Goal: Task Accomplishment & Management: Use online tool/utility

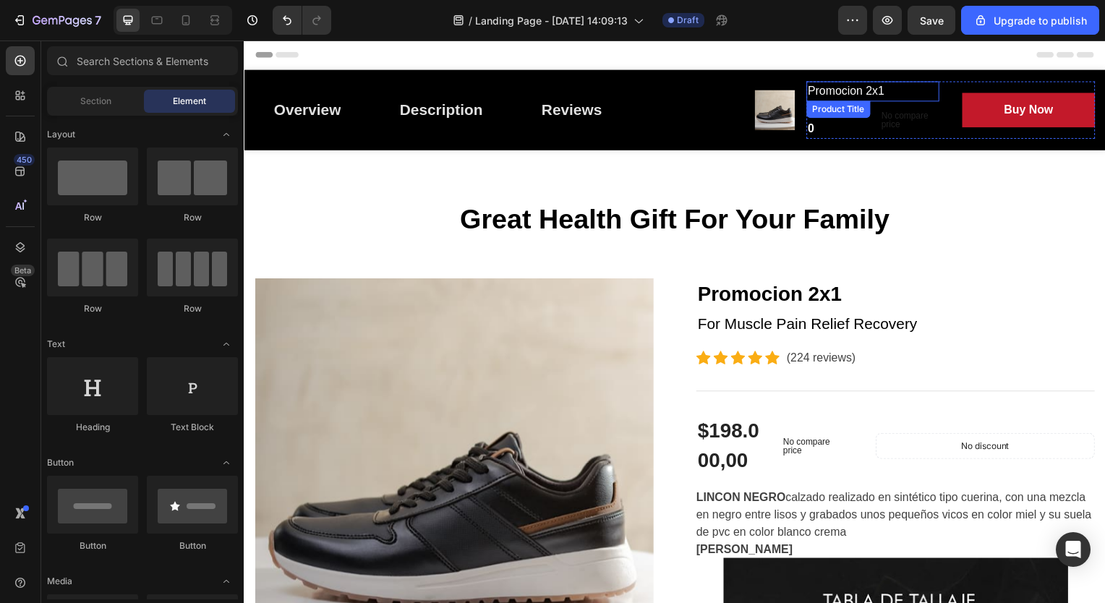
click at [886, 90] on h2 "Promocion 2x1" at bounding box center [877, 92] width 134 height 20
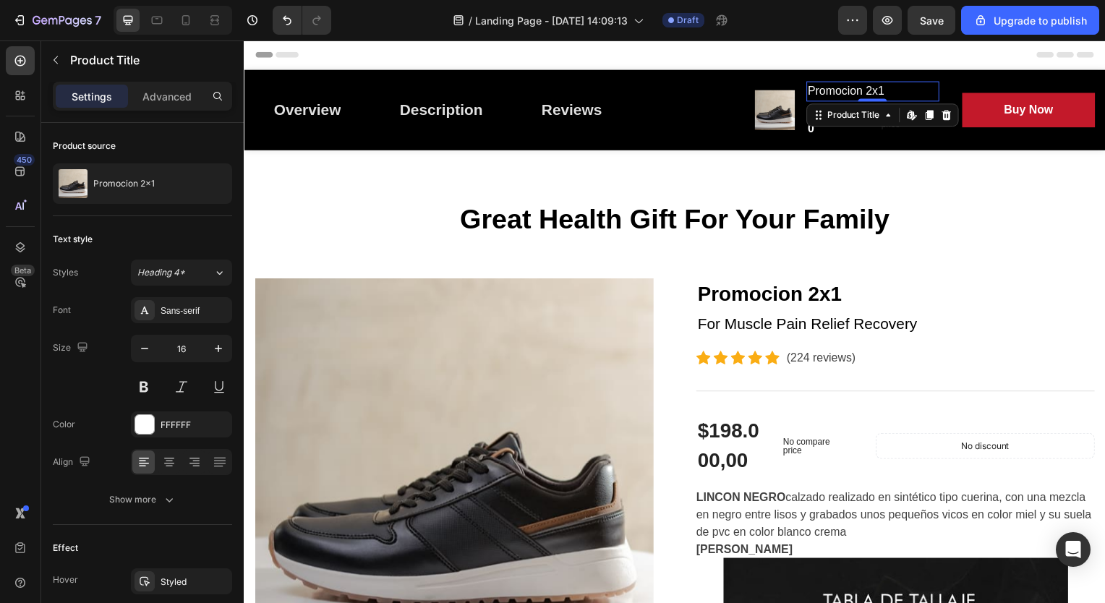
click at [878, 90] on h2 "Promocion 2x1" at bounding box center [877, 92] width 134 height 20
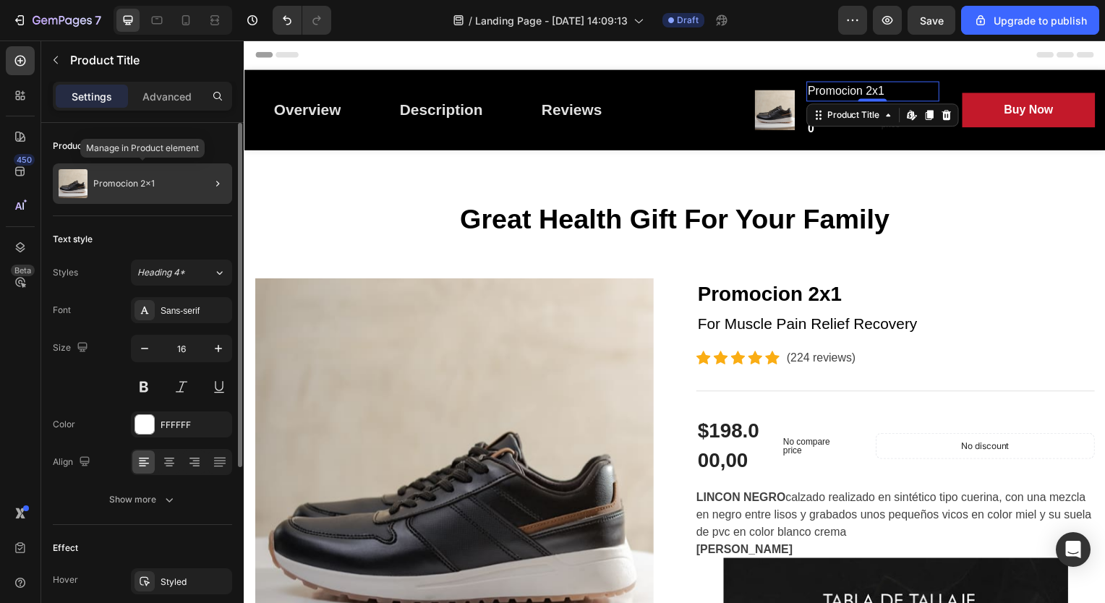
click at [167, 185] on div "Promocion 2x1" at bounding box center [142, 183] width 179 height 40
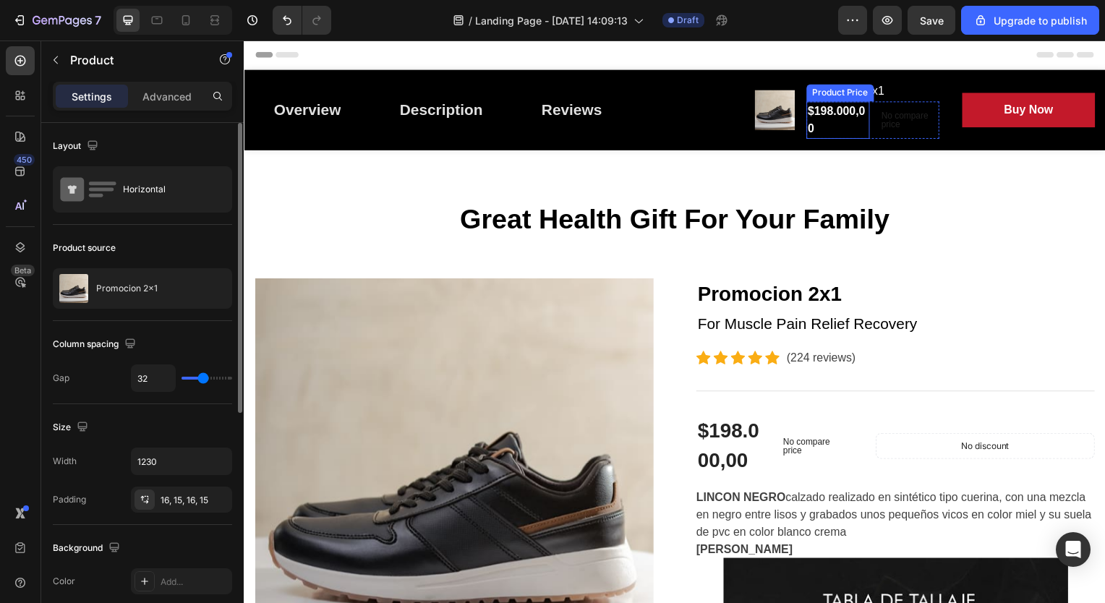
click at [839, 133] on div "$198.000,00" at bounding box center [842, 121] width 64 height 38
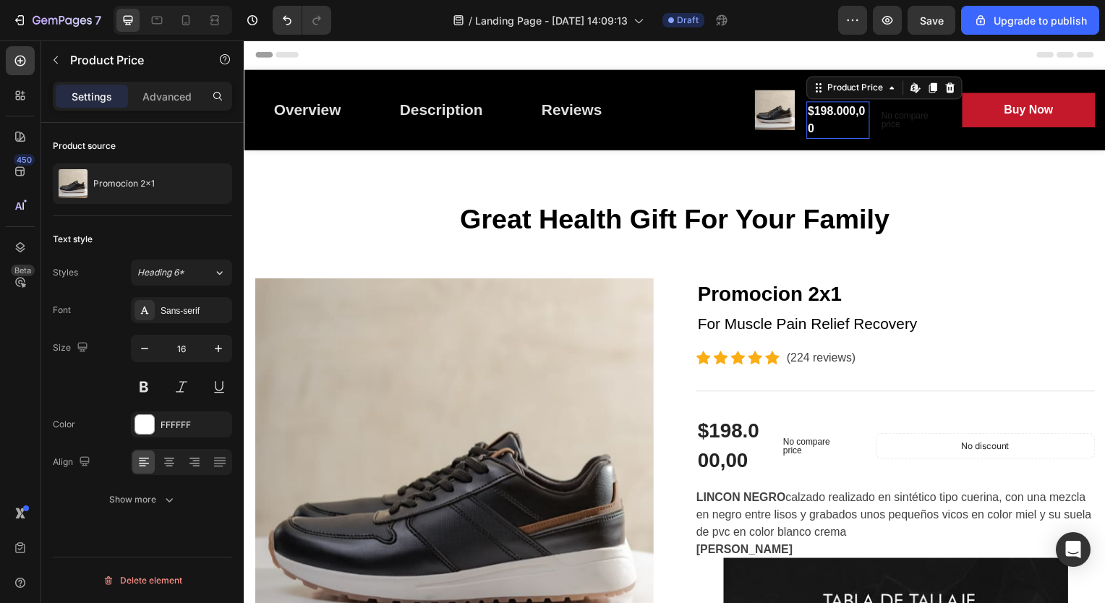
click at [839, 133] on div "$198.000,00 Product Price Edit content in Shopify 0 Product Price Edit content …" at bounding box center [842, 121] width 64 height 38
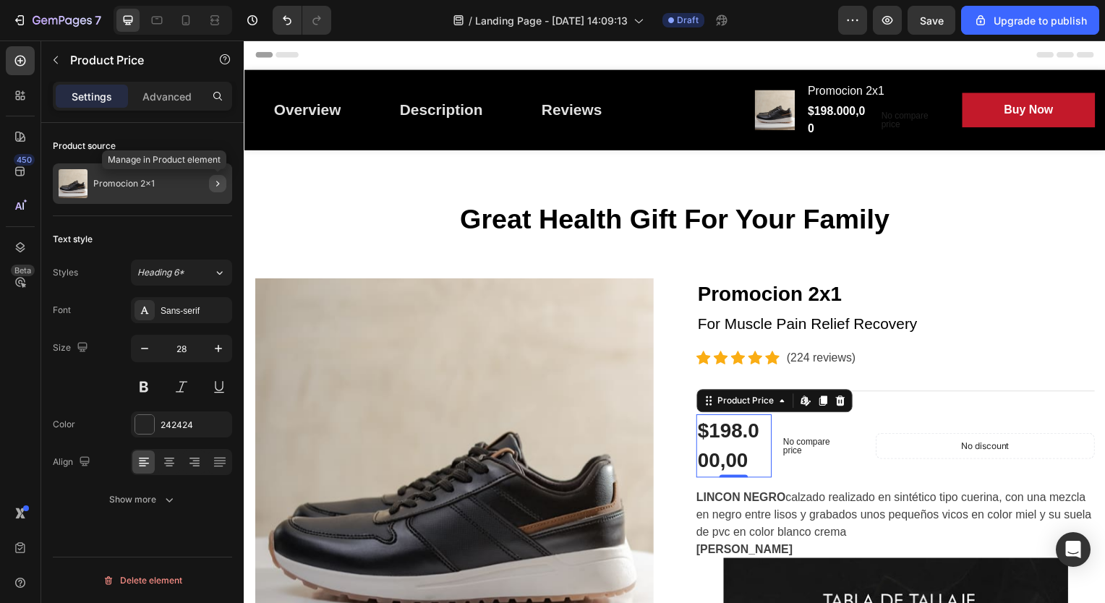
click at [214, 179] on icon "button" at bounding box center [218, 184] width 12 height 12
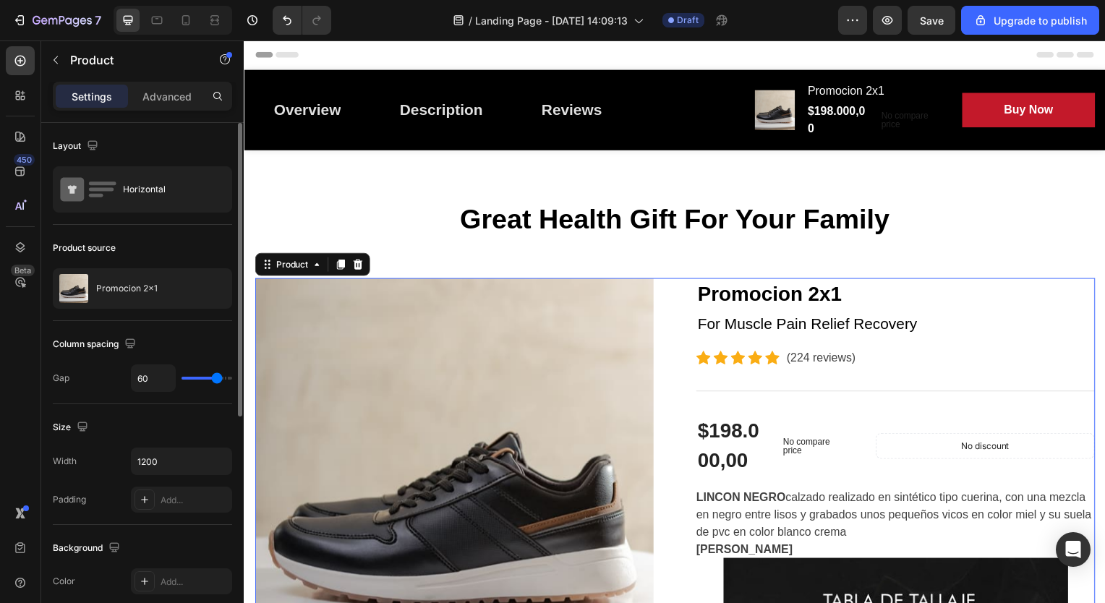
click at [0, 0] on div at bounding box center [0, 0] width 0 height 0
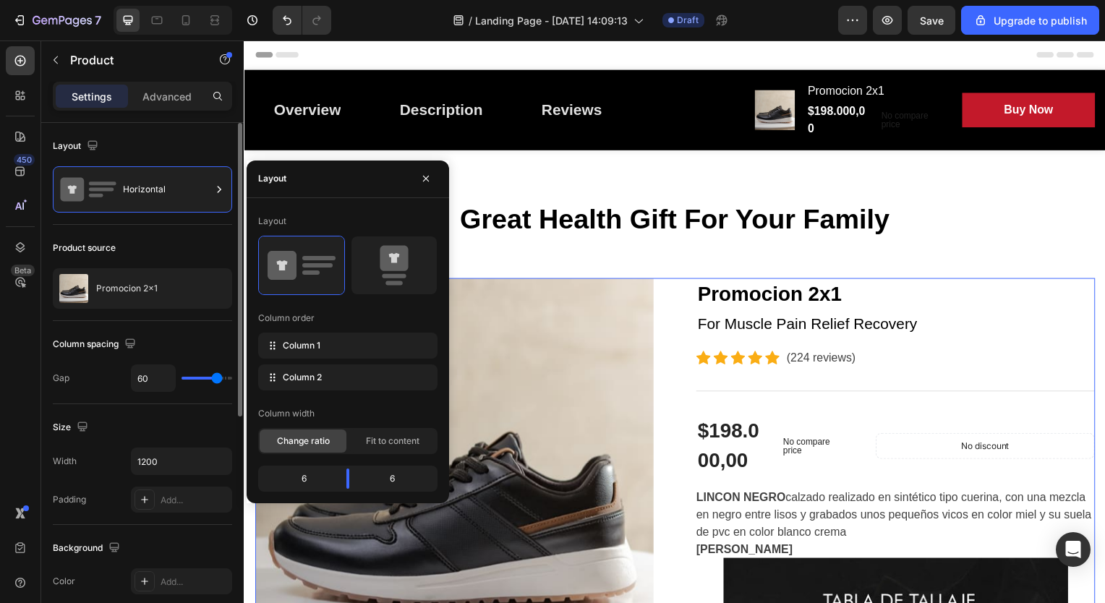
click at [214, 179] on div at bounding box center [219, 189] width 14 height 46
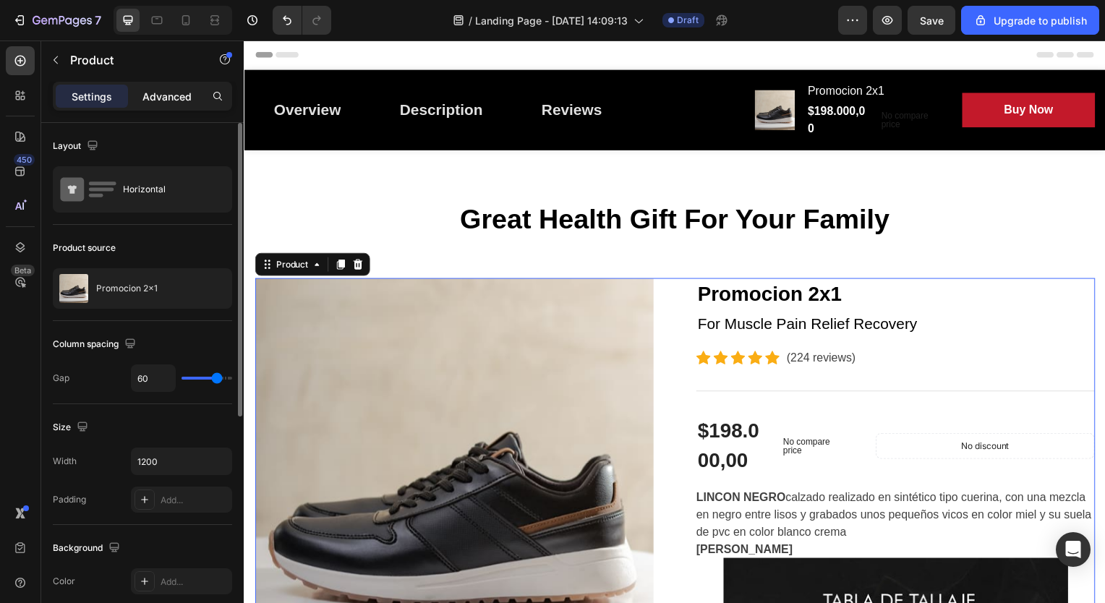
click at [158, 97] on p "Advanced" at bounding box center [166, 96] width 49 height 15
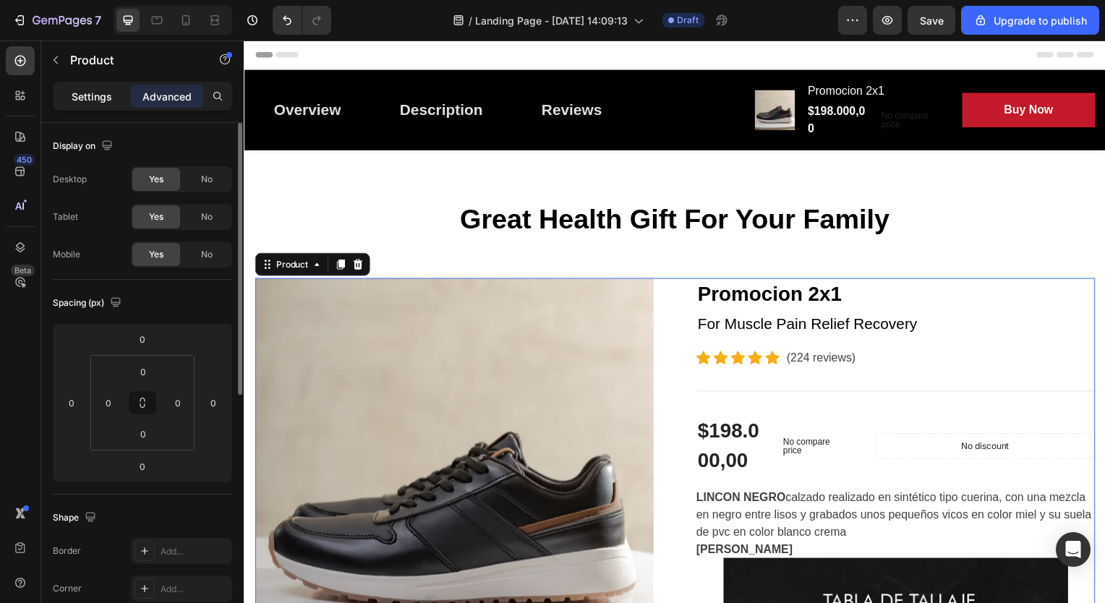
click at [88, 94] on p "Settings" at bounding box center [92, 96] width 40 height 15
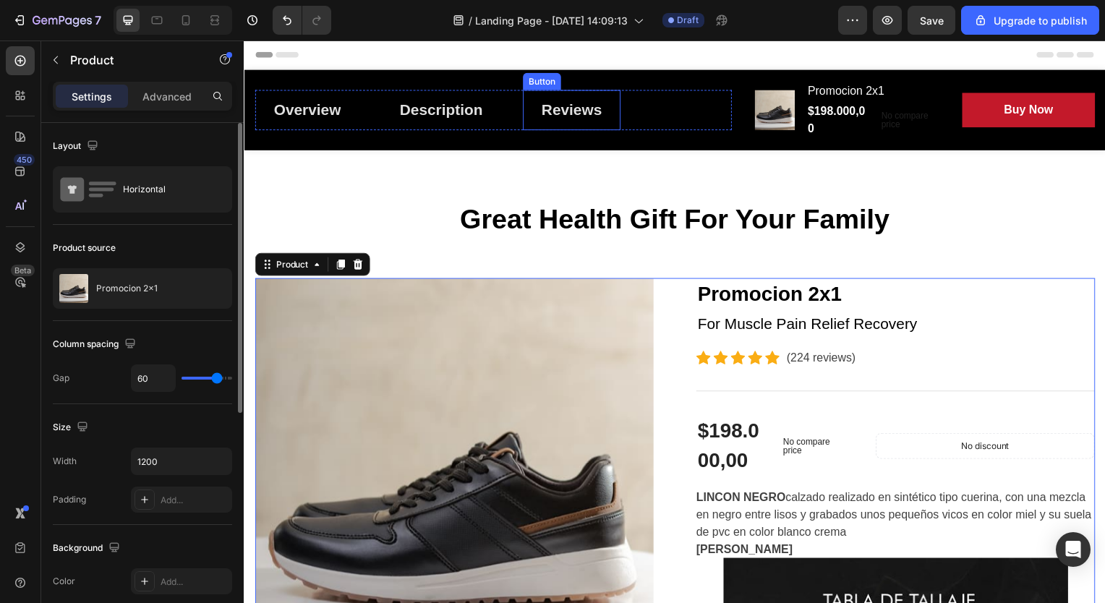
click at [550, 85] on div "Button" at bounding box center [543, 81] width 38 height 17
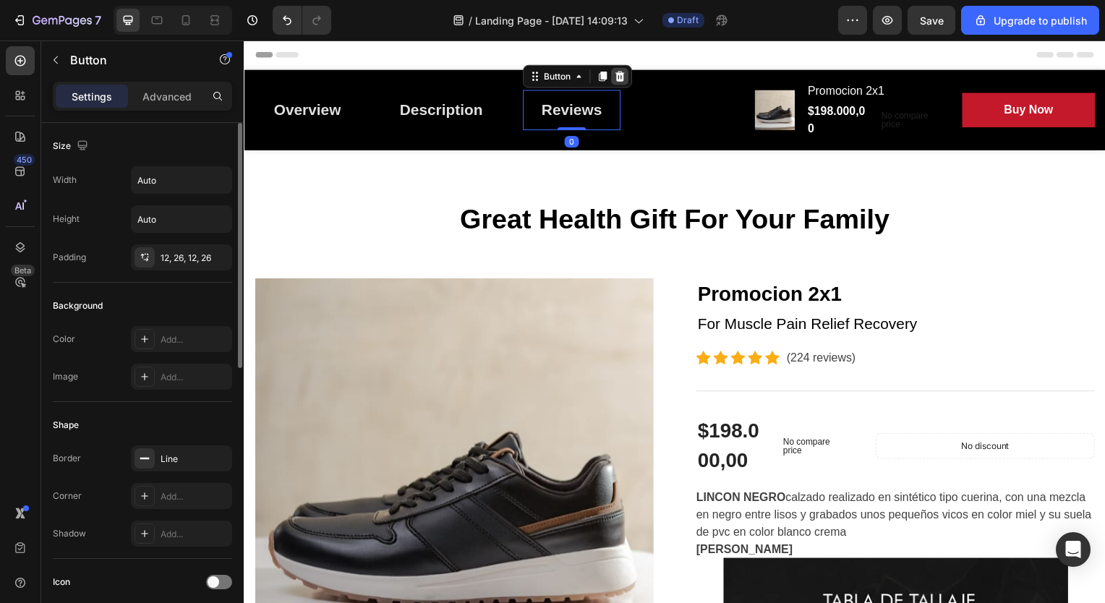
click at [615, 75] on div at bounding box center [621, 76] width 17 height 17
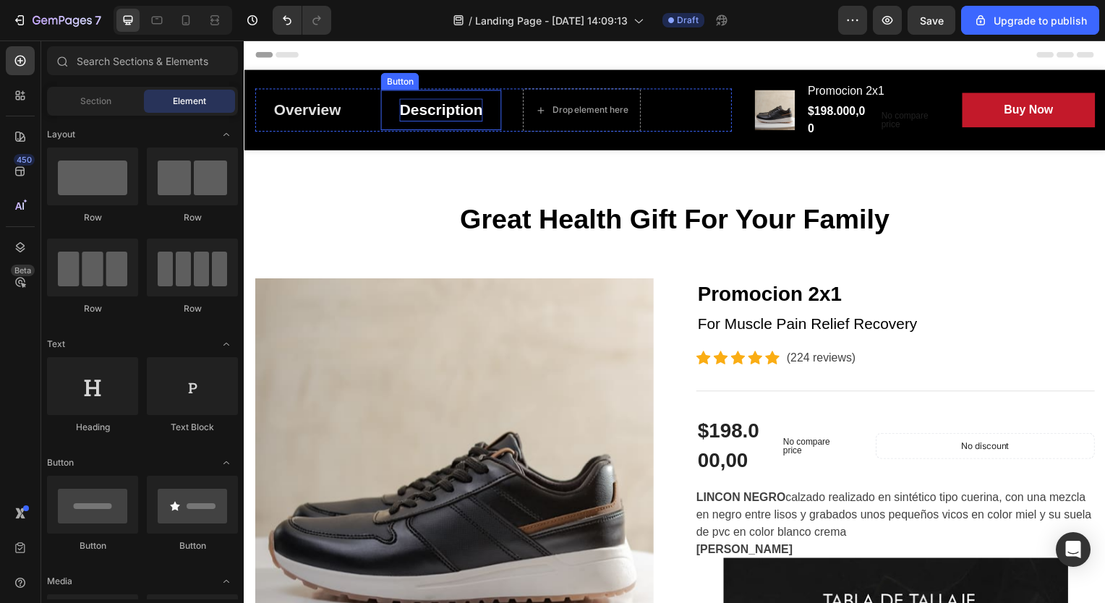
click at [468, 109] on div "Description" at bounding box center [442, 110] width 84 height 23
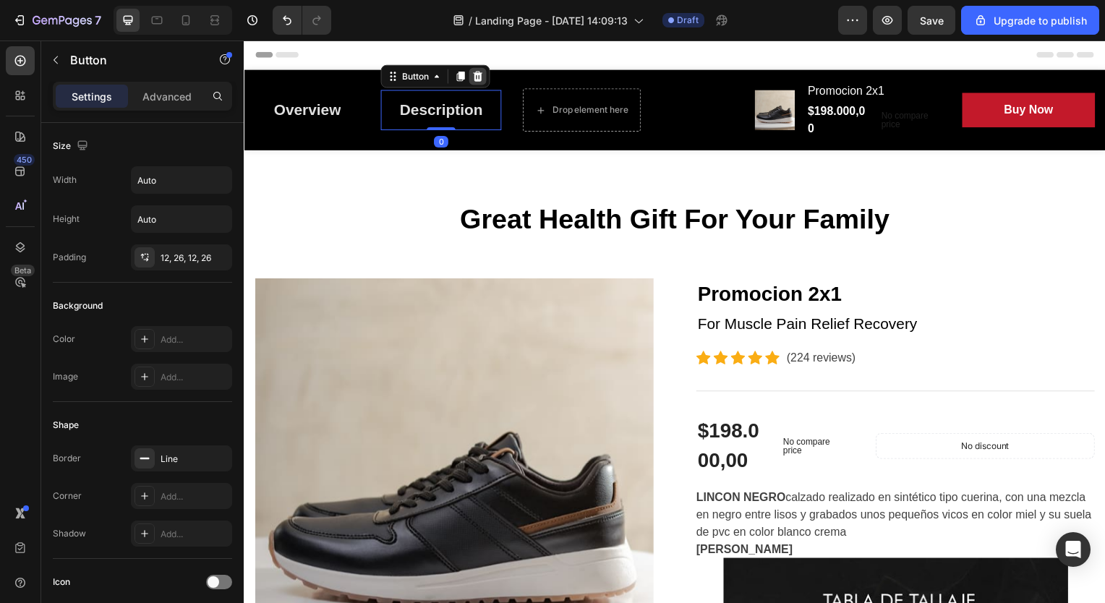
click at [479, 78] on icon at bounding box center [478, 77] width 9 height 10
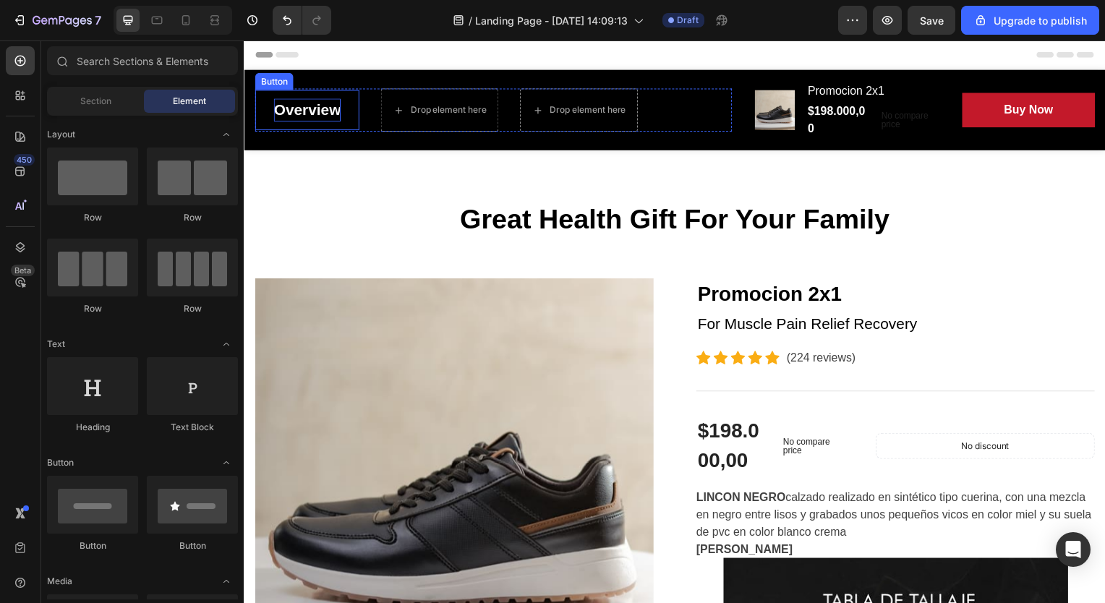
click at [335, 120] on div "Overview" at bounding box center [306, 110] width 67 height 23
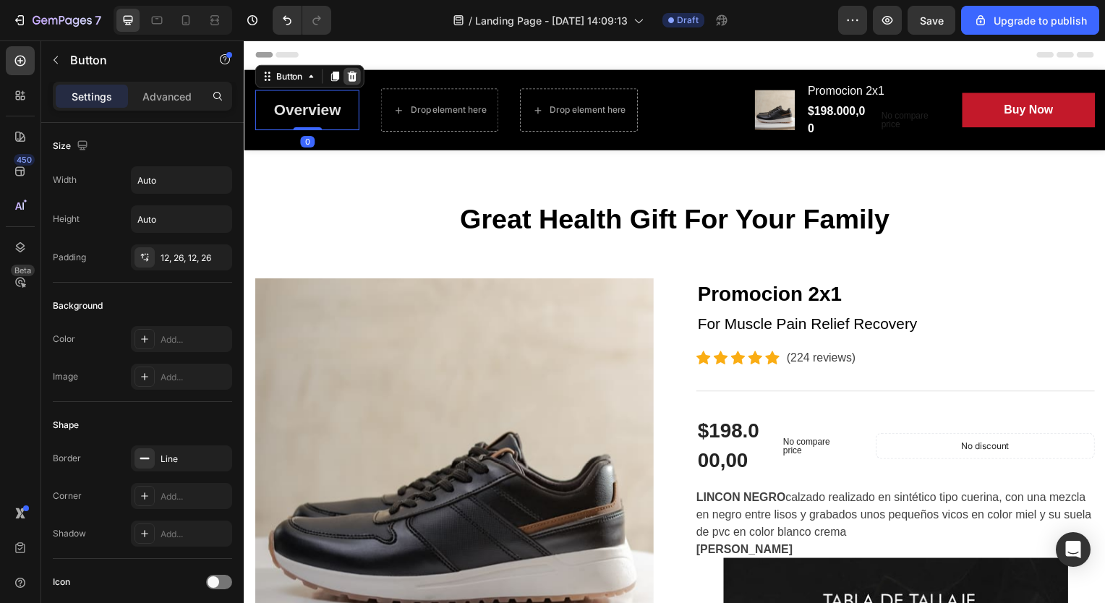
click at [352, 74] on icon at bounding box center [352, 77] width 9 height 10
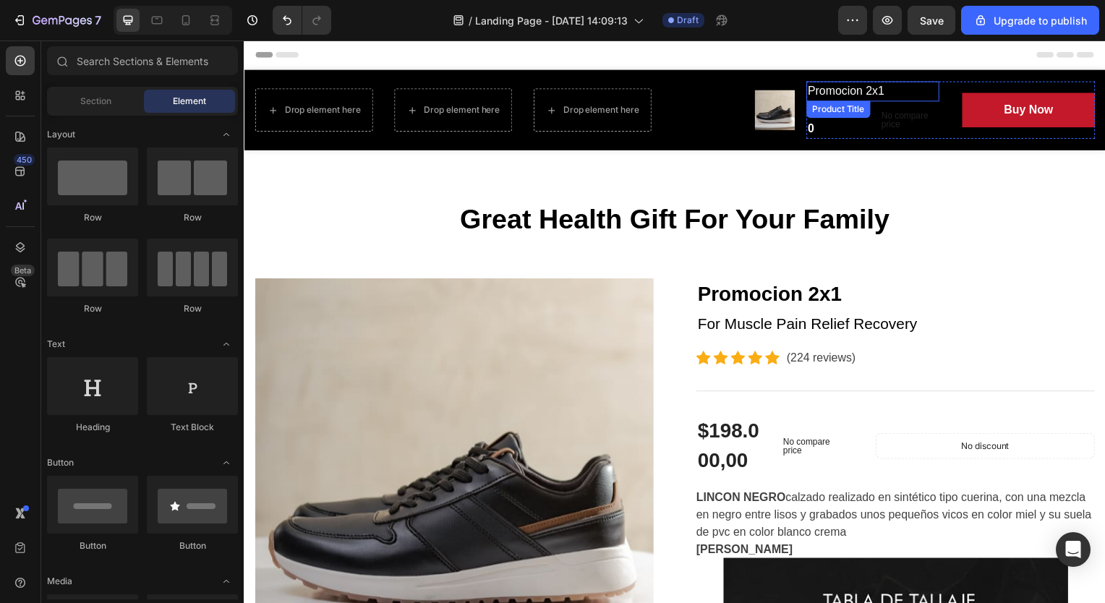
click at [830, 112] on div "Product Title" at bounding box center [842, 109] width 59 height 13
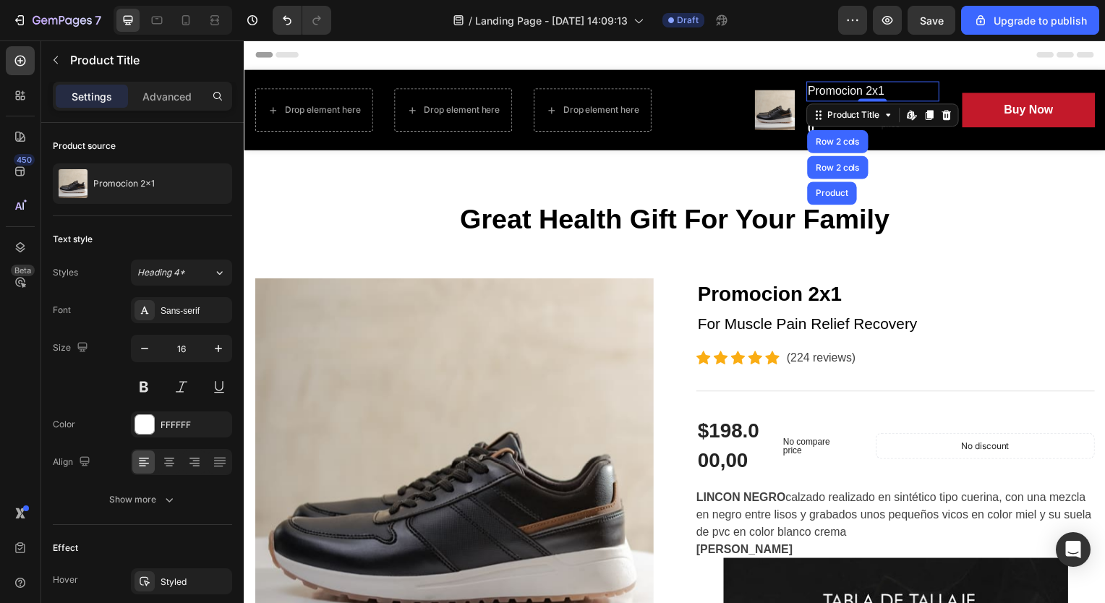
click at [889, 125] on div "Product Title Row 2 cols Row 2 cols Product Edit content in Shopify" at bounding box center [886, 115] width 153 height 23
click at [886, 119] on icon at bounding box center [892, 116] width 12 height 12
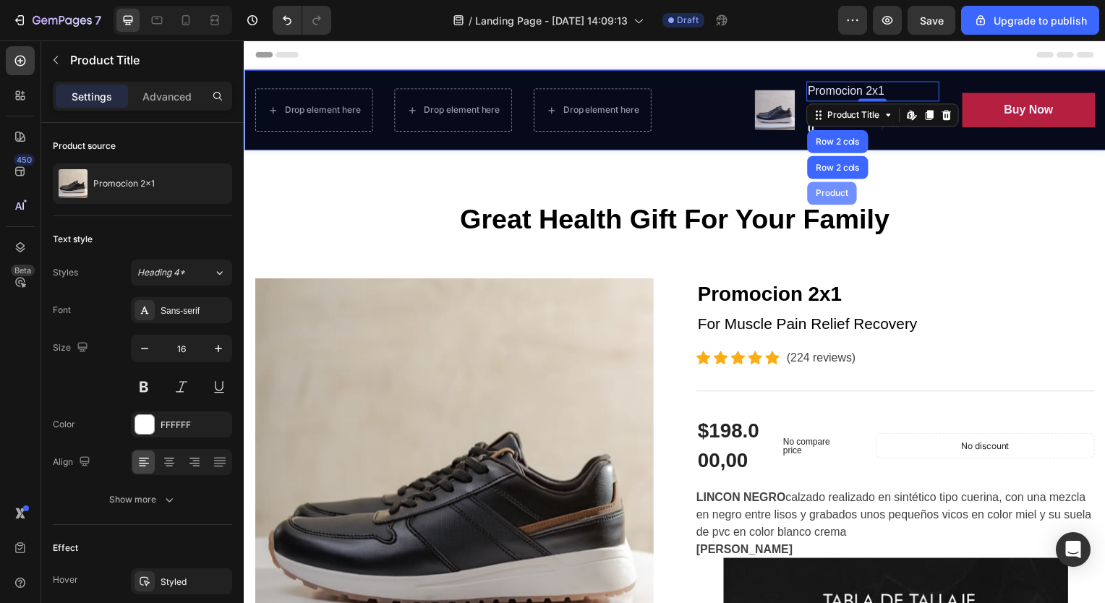
click at [834, 193] on div "Product" at bounding box center [835, 194] width 38 height 9
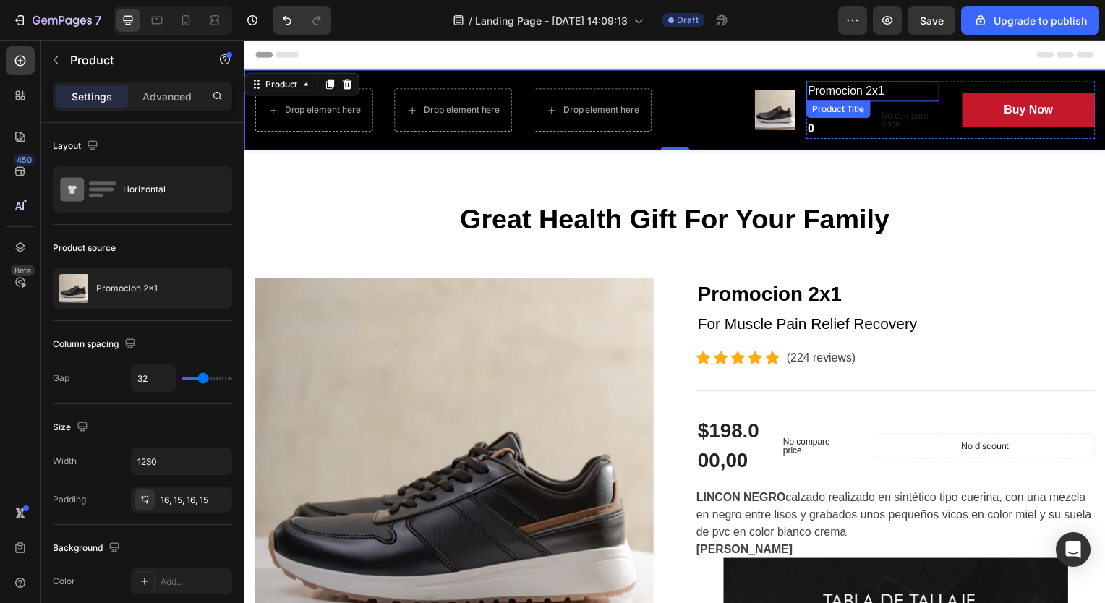
click at [865, 88] on h2 "Promocion 2x1" at bounding box center [877, 92] width 134 height 20
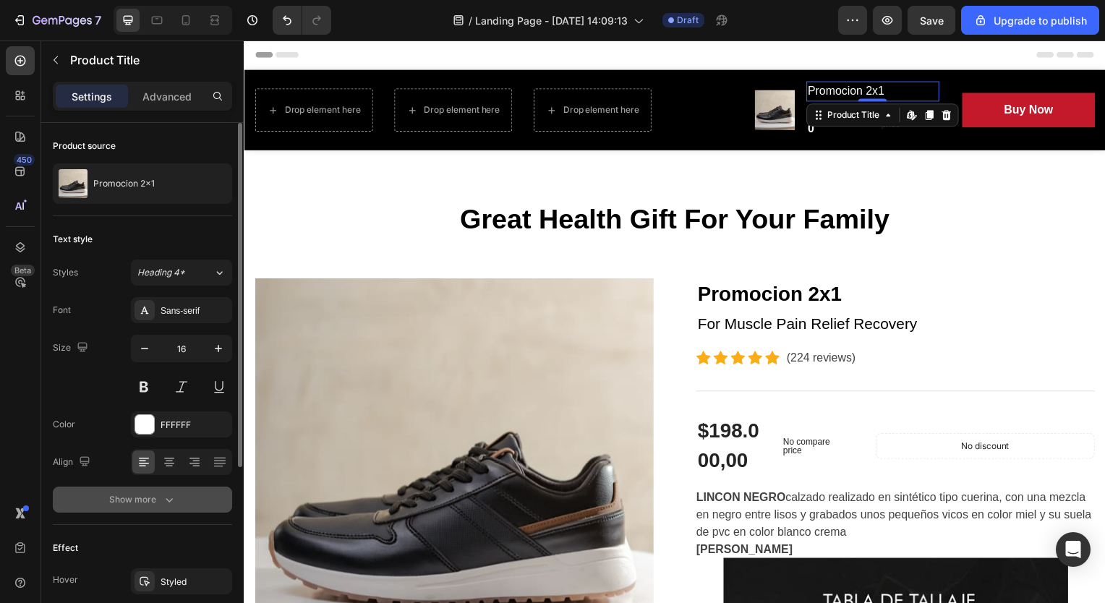
click at [171, 502] on icon "button" at bounding box center [169, 499] width 14 height 14
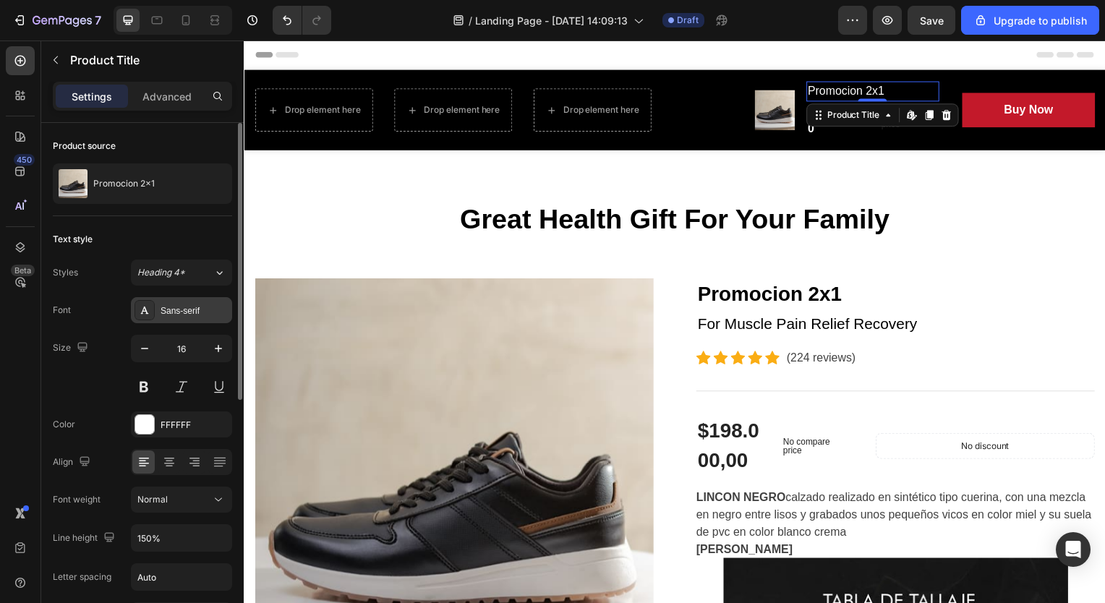
click at [158, 307] on div "Sans-serif" at bounding box center [181, 310] width 101 height 26
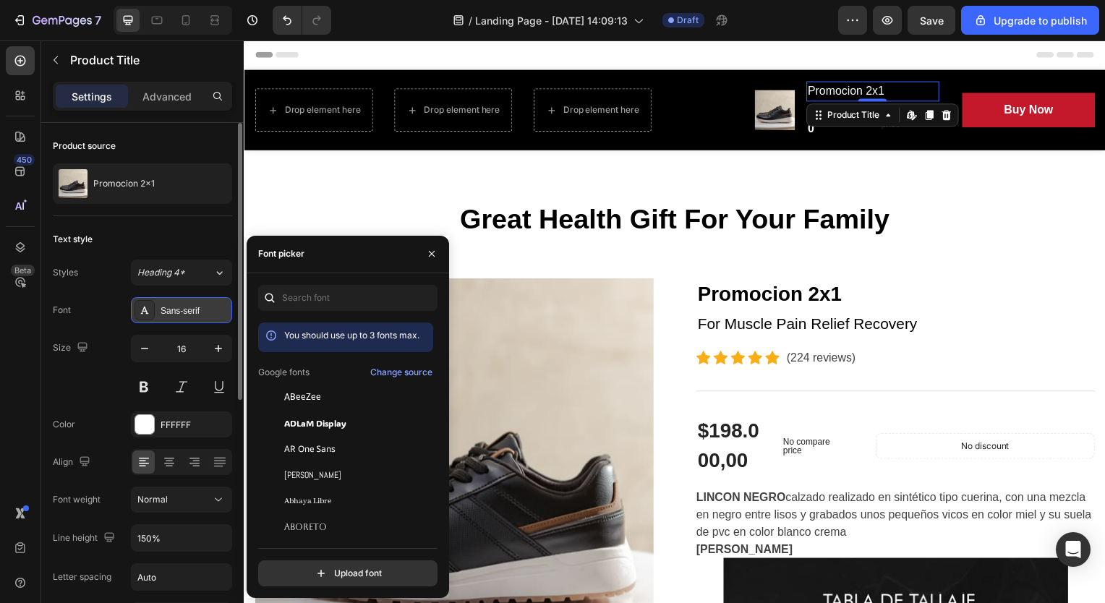
click at [158, 307] on div "Sans-serif" at bounding box center [181, 310] width 101 height 26
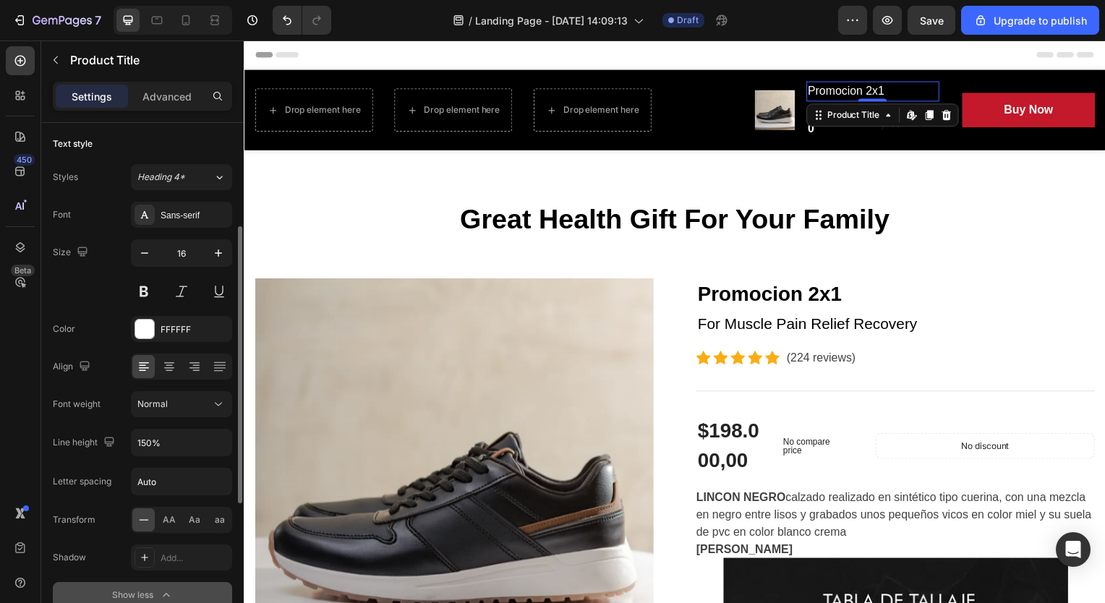
scroll to position [137, 0]
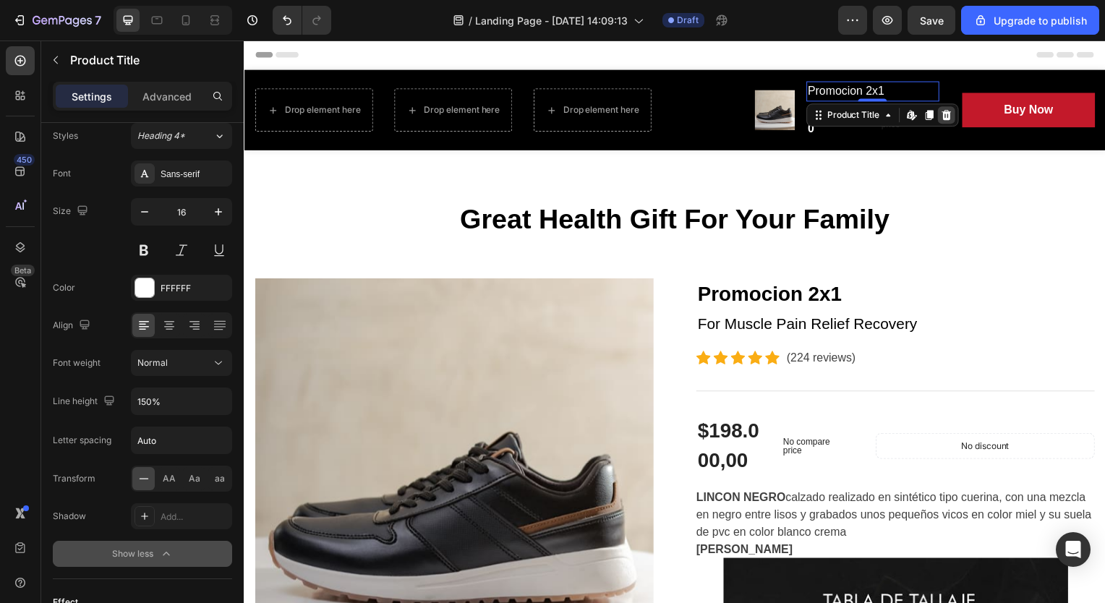
click at [946, 116] on icon at bounding box center [950, 116] width 9 height 10
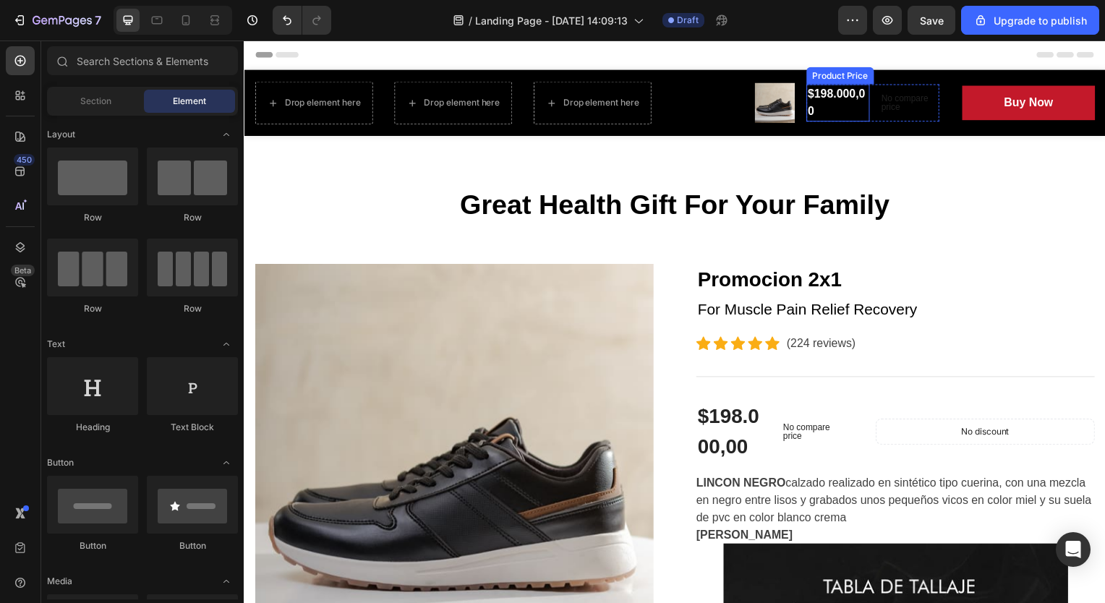
click at [829, 94] on div "$198.000,00" at bounding box center [842, 104] width 64 height 38
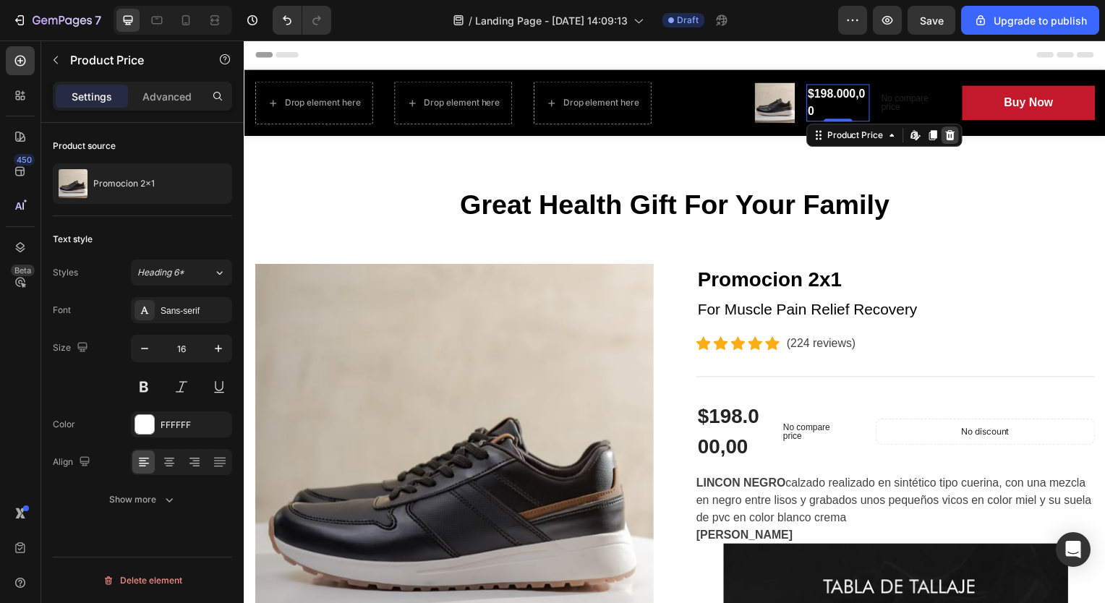
click at [954, 137] on div at bounding box center [954, 135] width 17 height 17
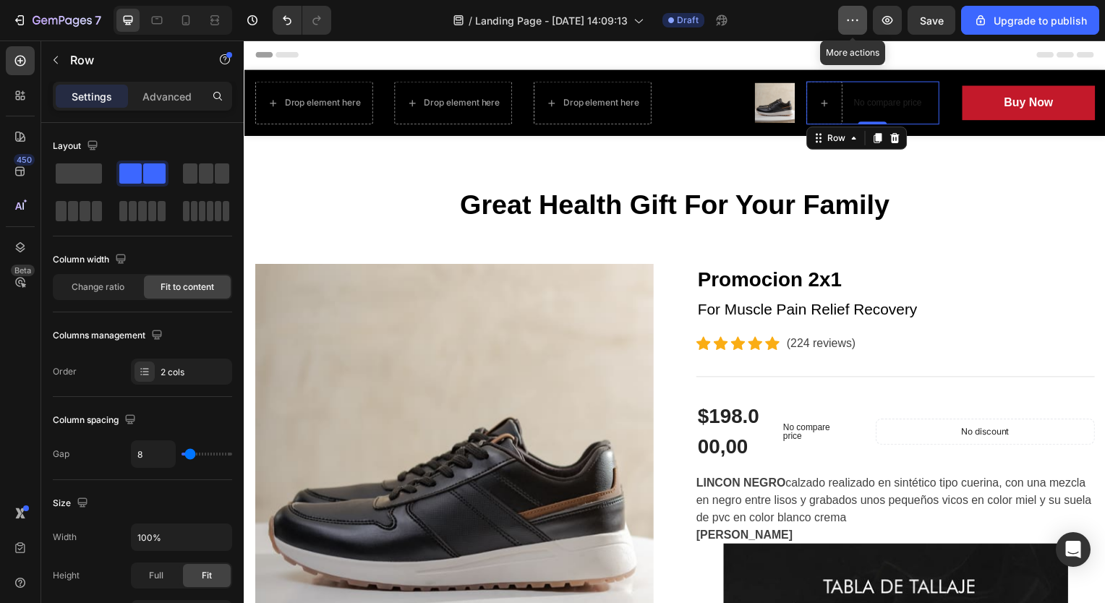
click at [856, 20] on icon "button" at bounding box center [852, 20] width 14 height 14
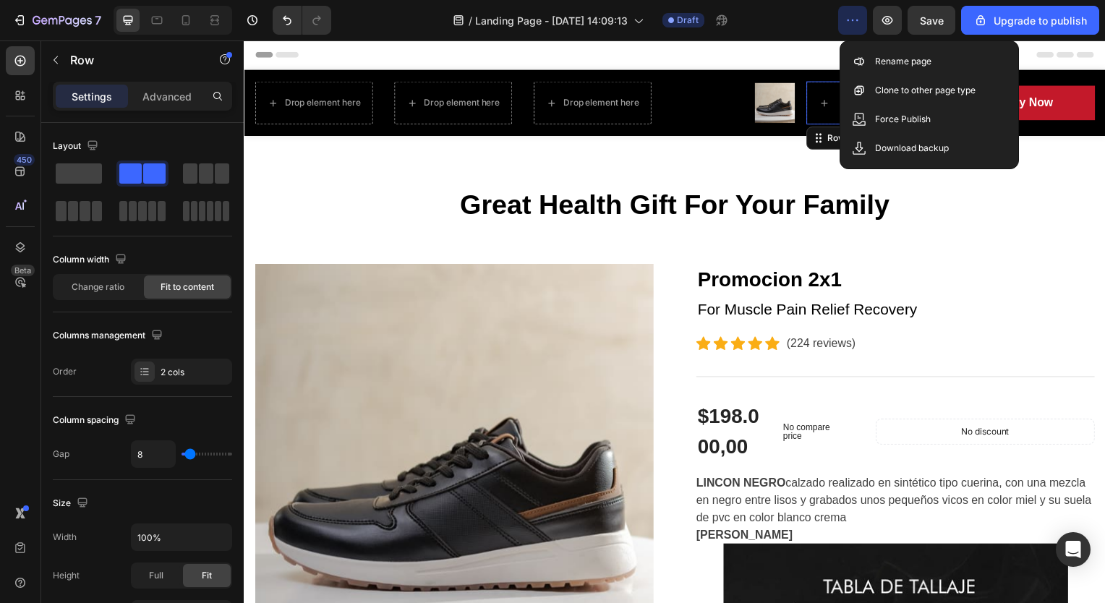
click at [856, 20] on icon "button" at bounding box center [852, 20] width 14 height 14
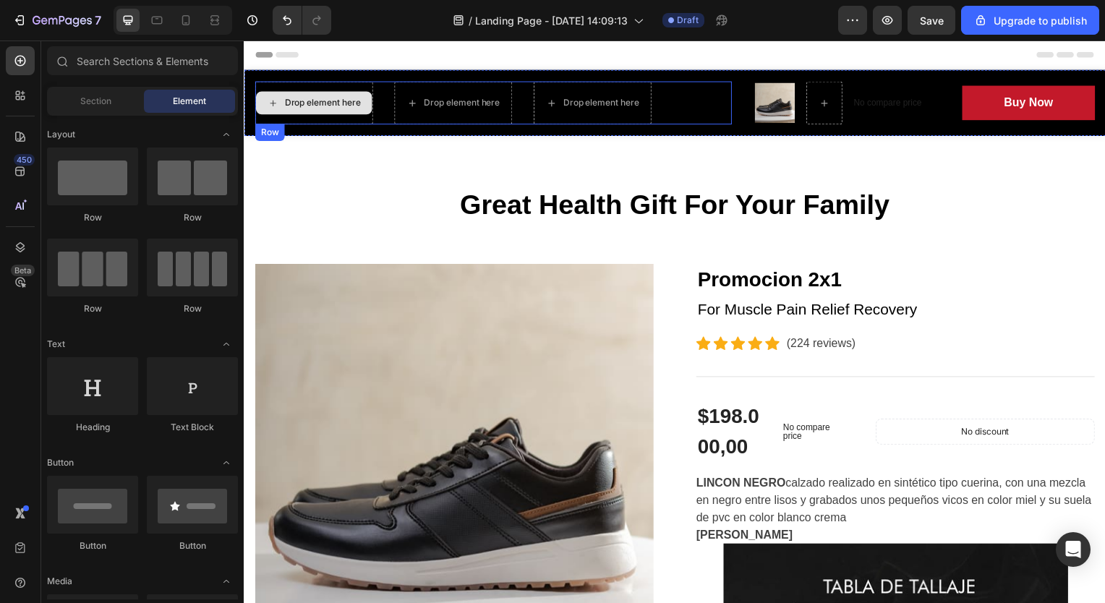
click at [309, 108] on div "Drop element here" at bounding box center [322, 104] width 77 height 12
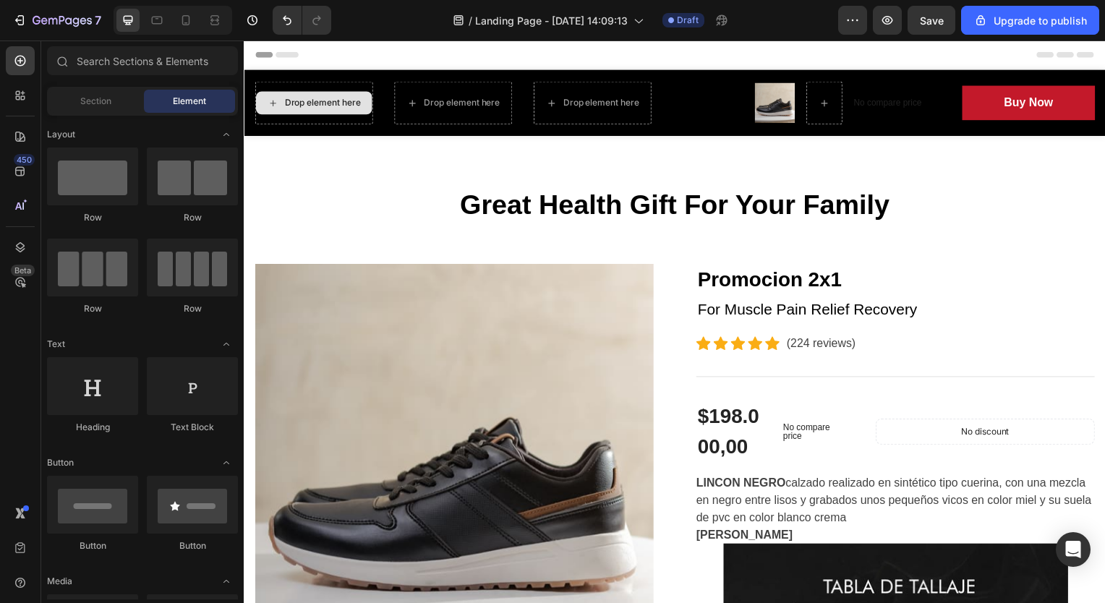
click at [309, 108] on div "Drop element here" at bounding box center [322, 104] width 77 height 12
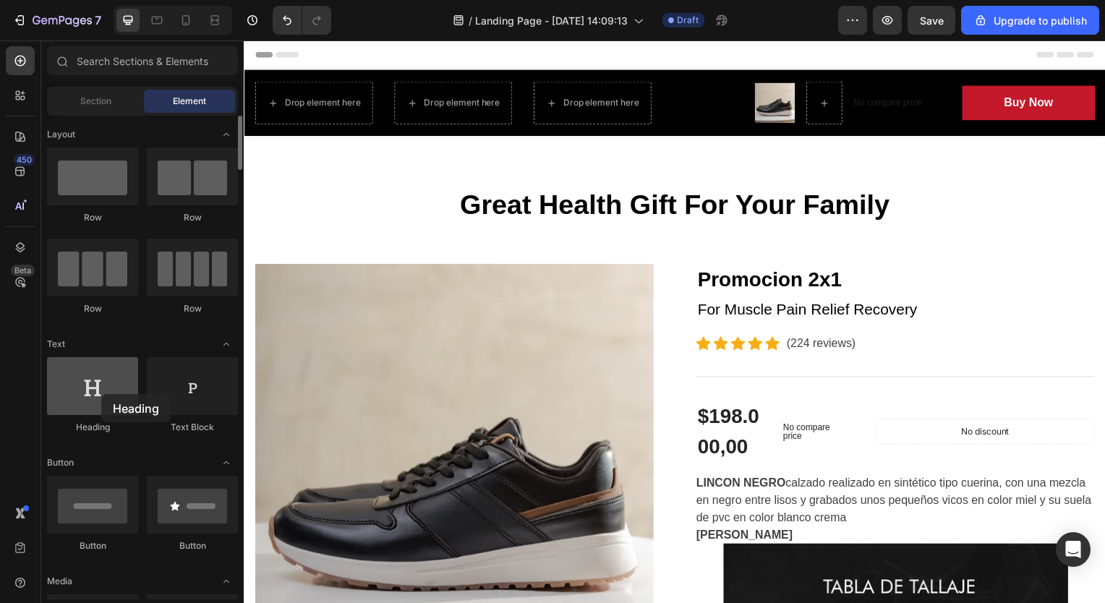
click at [101, 394] on div at bounding box center [92, 386] width 91 height 58
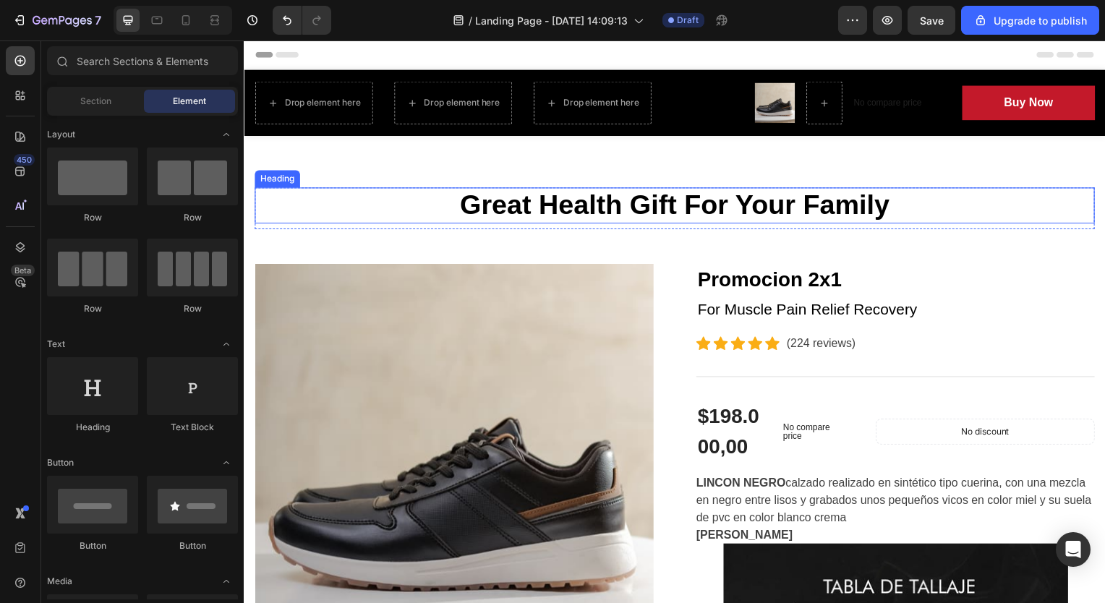
click at [678, 222] on p "Great Health Gift For Your Family" at bounding box center [677, 206] width 843 height 33
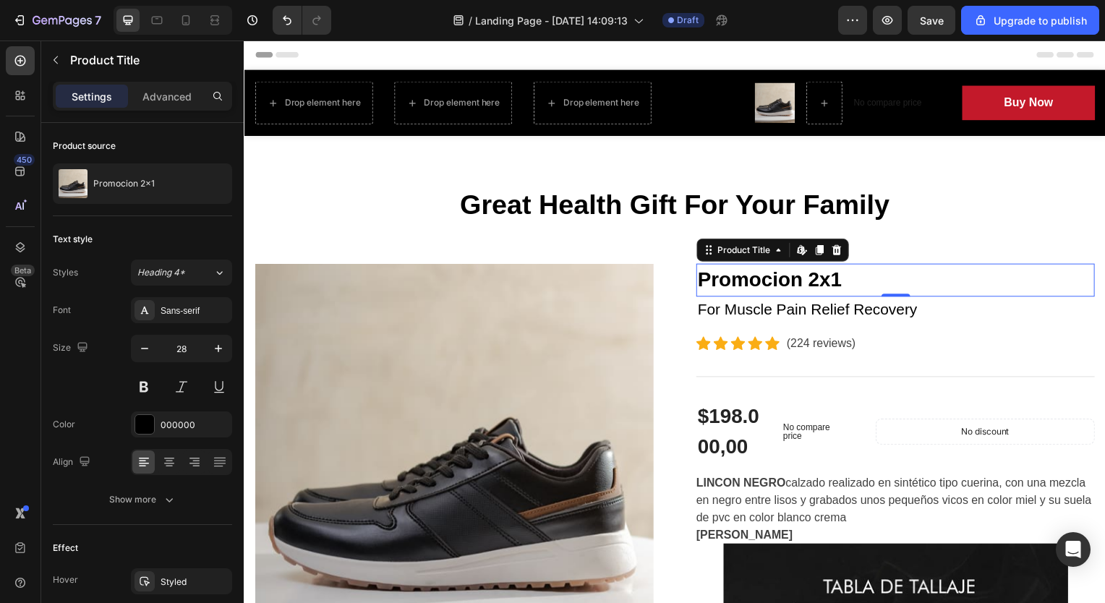
click at [887, 285] on h2 "Promocion 2x1" at bounding box center [899, 281] width 401 height 33
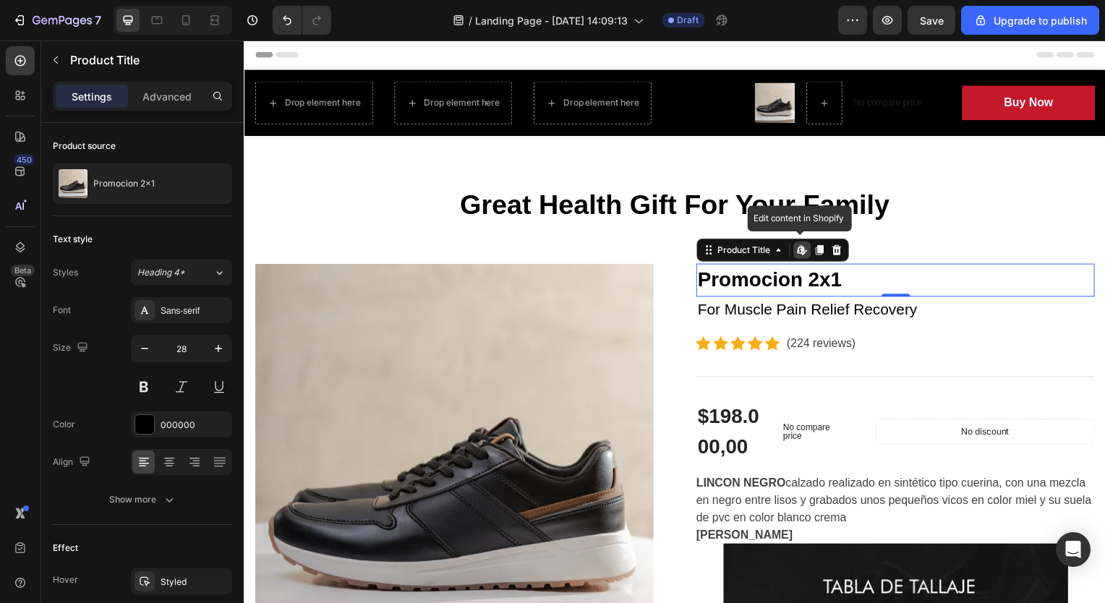
click at [887, 285] on h2 "Promocion 2x1" at bounding box center [899, 281] width 401 height 33
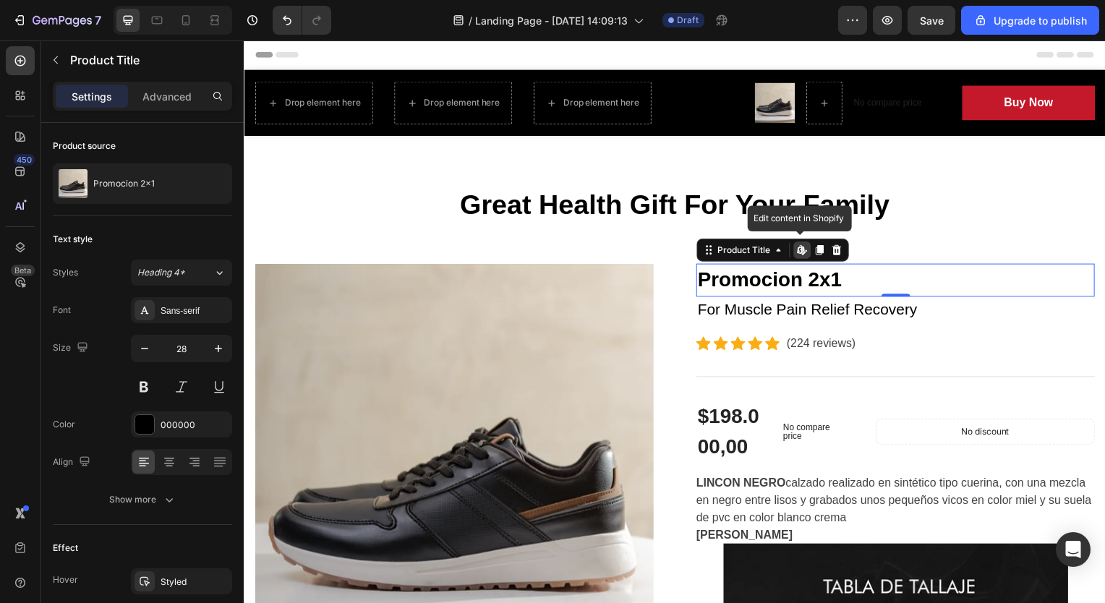
click at [887, 285] on h2 "Promocion 2x1" at bounding box center [899, 281] width 401 height 33
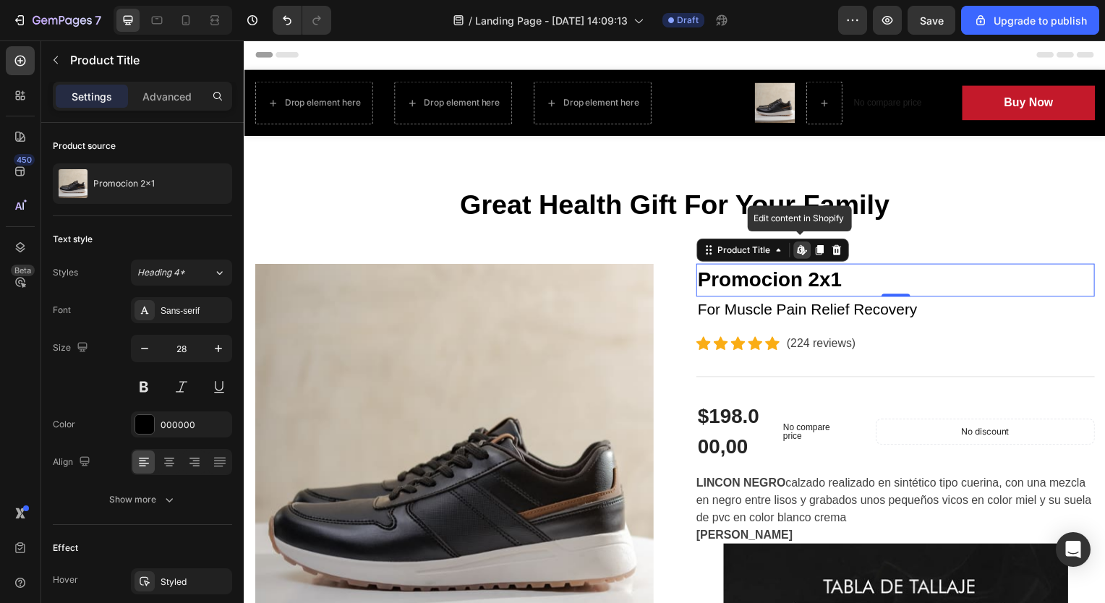
click at [887, 285] on h2 "Promocion 2x1" at bounding box center [899, 281] width 401 height 33
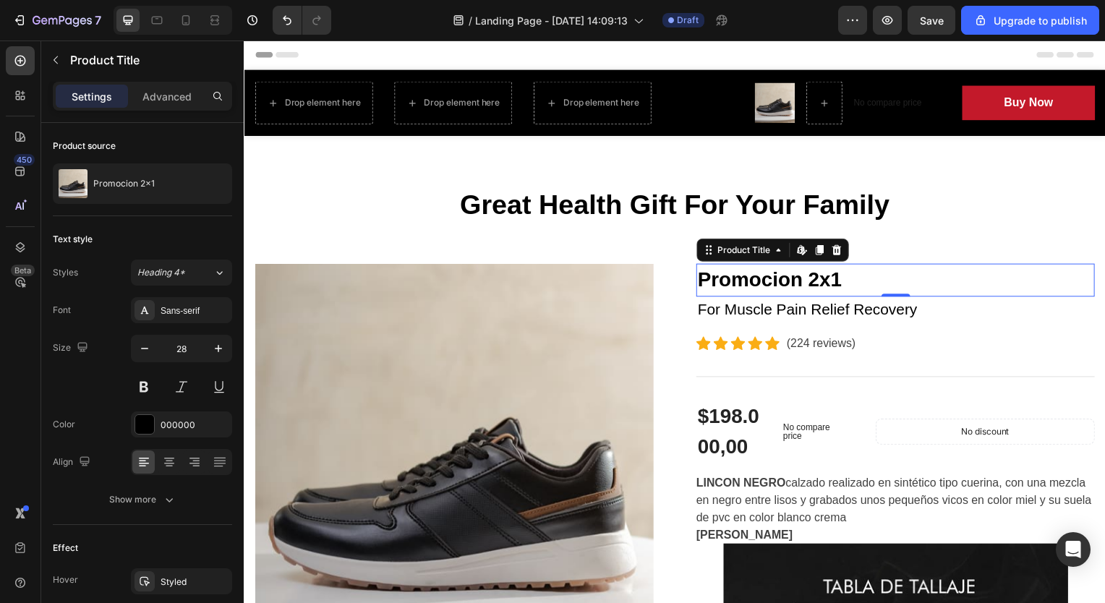
click at [887, 285] on h2 "Promocion 2x1" at bounding box center [899, 281] width 401 height 33
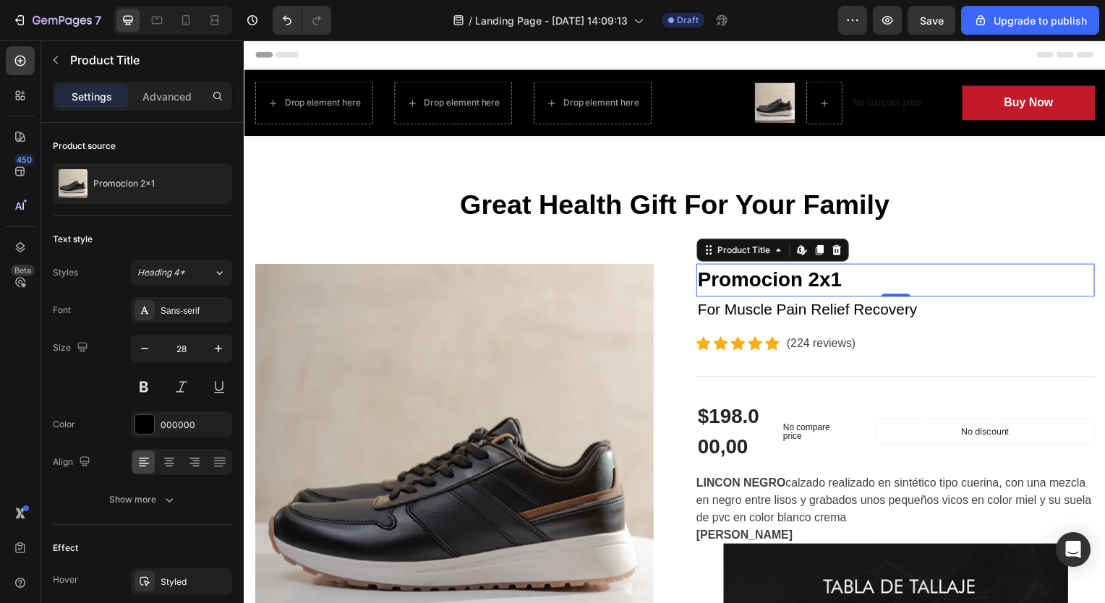
click at [887, 285] on h2 "Promocion 2x1" at bounding box center [899, 281] width 401 height 33
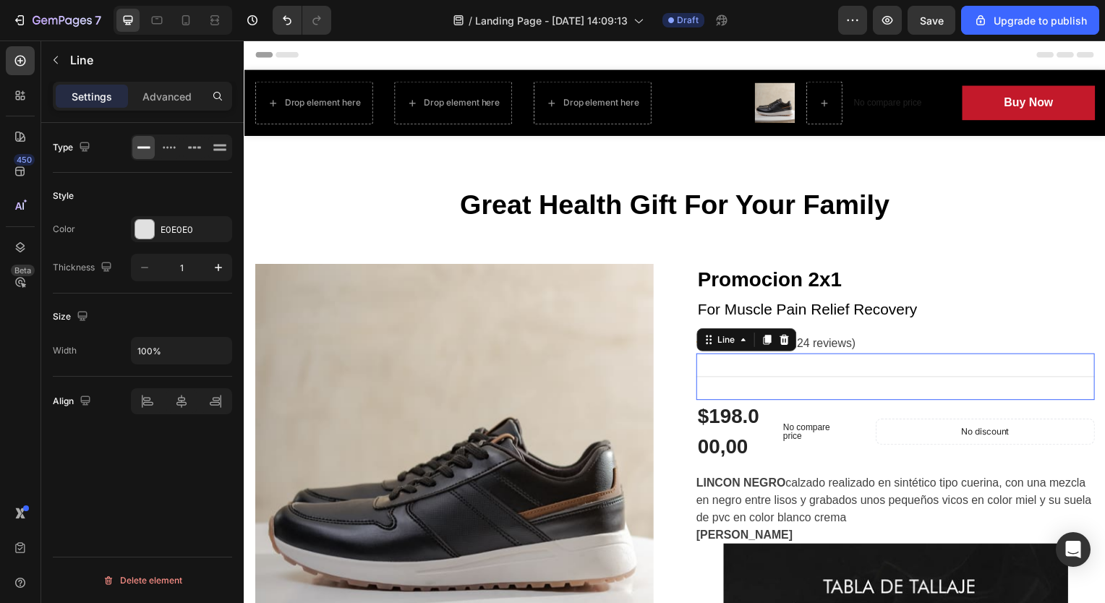
scroll to position [134, 0]
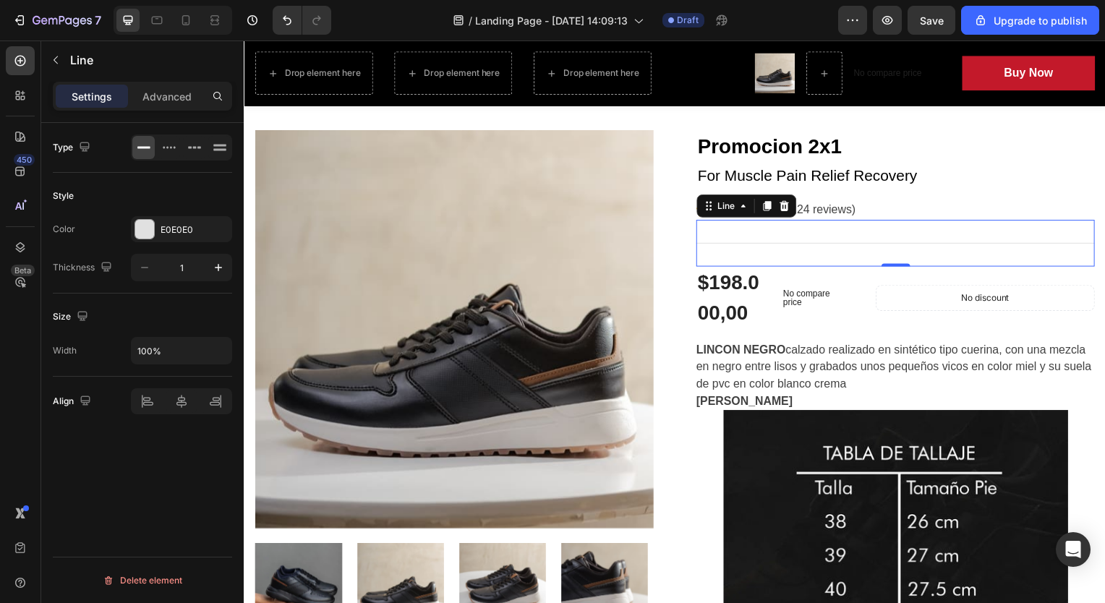
click at [921, 247] on div "Title Line 0" at bounding box center [899, 244] width 401 height 47
click at [915, 247] on div "Title Line 0" at bounding box center [899, 244] width 401 height 47
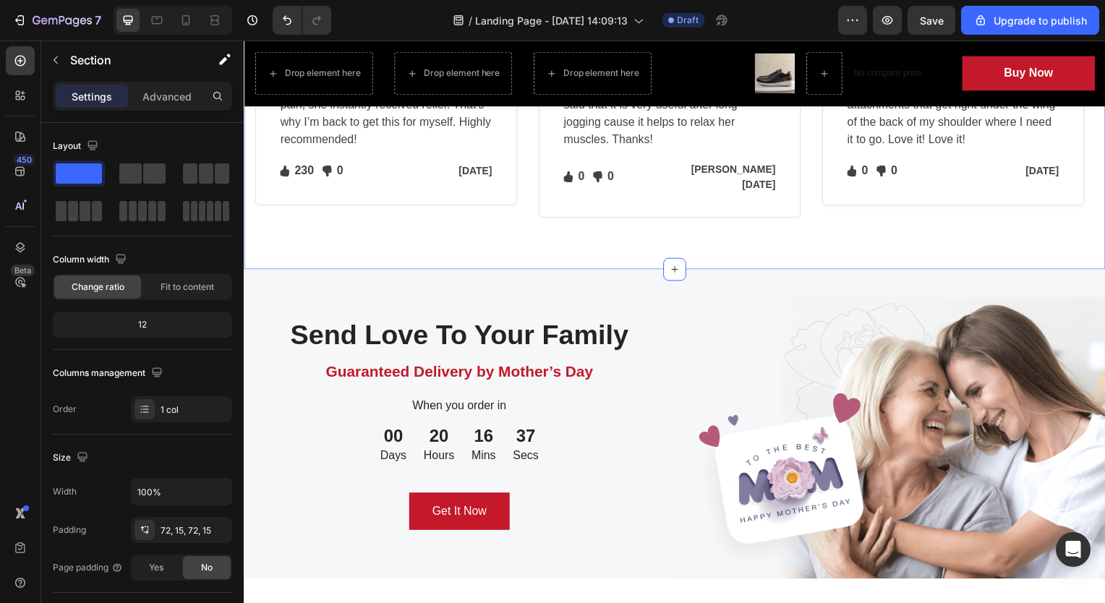
scroll to position [3882, 0]
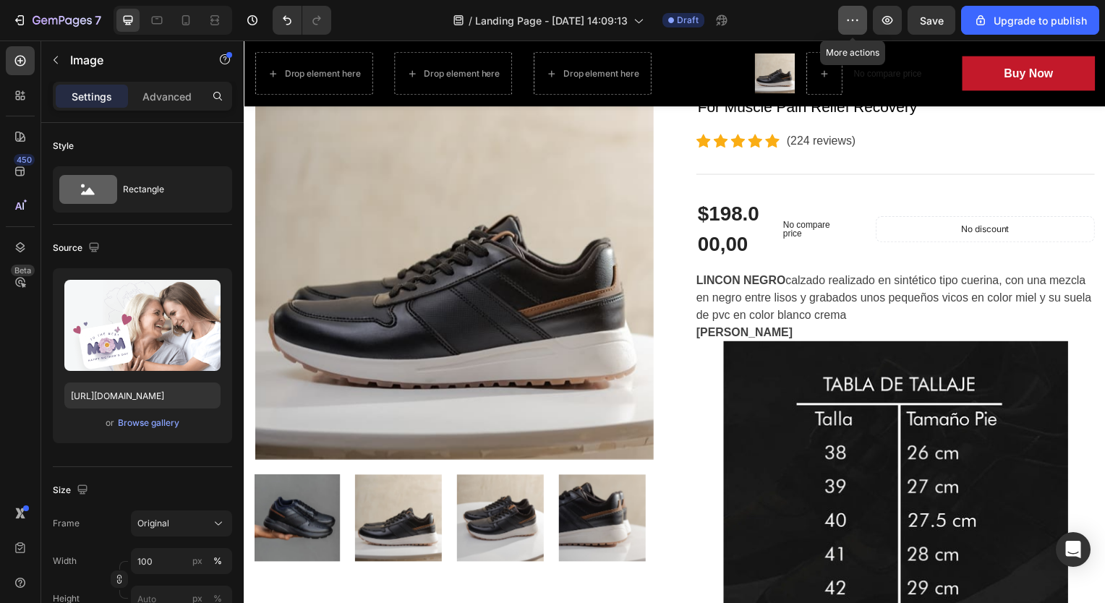
click at [855, 22] on icon "button" at bounding box center [852, 20] width 14 height 14
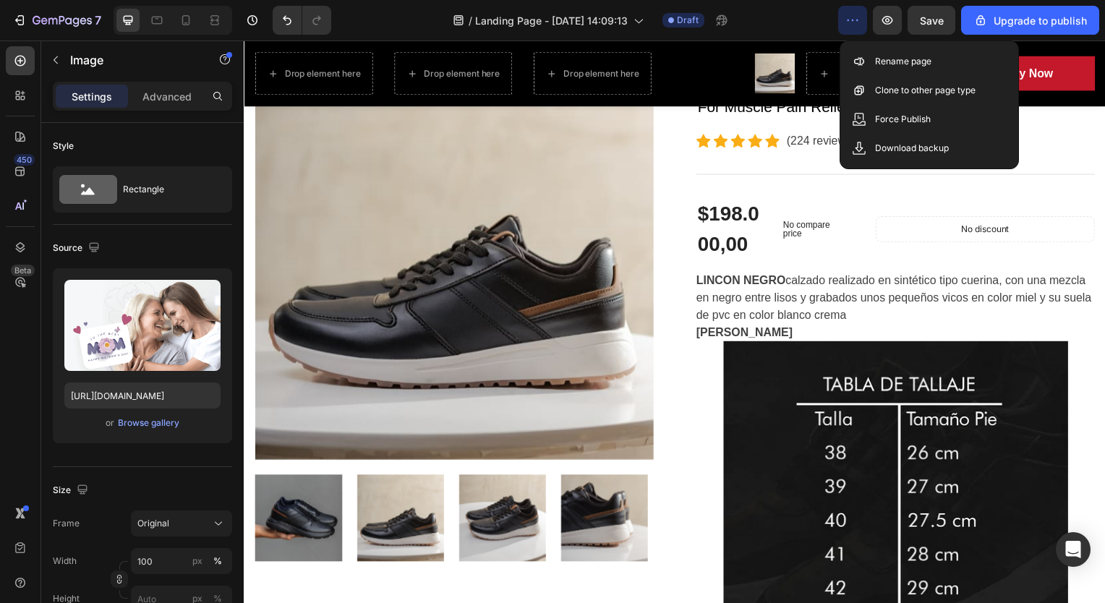
scroll to position [181, 0]
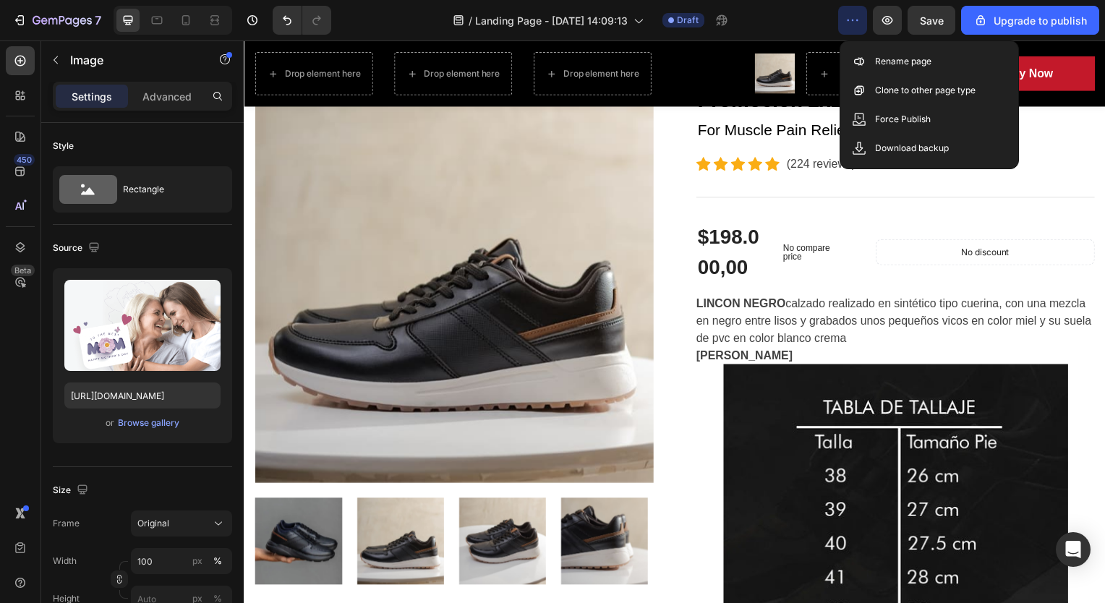
click at [855, 22] on icon "button" at bounding box center [852, 20] width 14 height 14
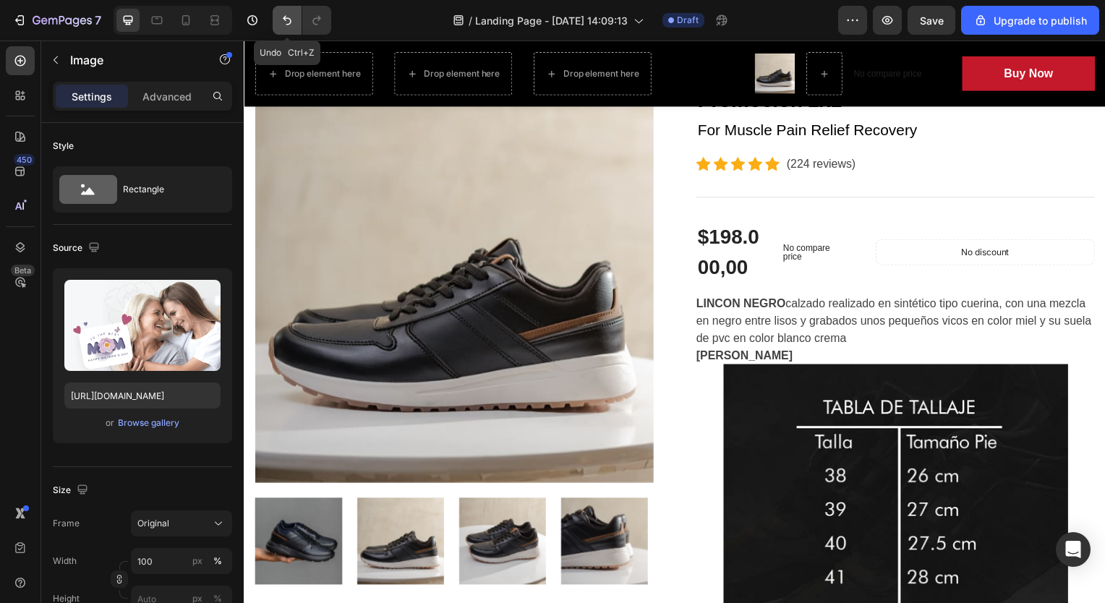
click at [277, 27] on button "Undo/Redo" at bounding box center [287, 20] width 29 height 29
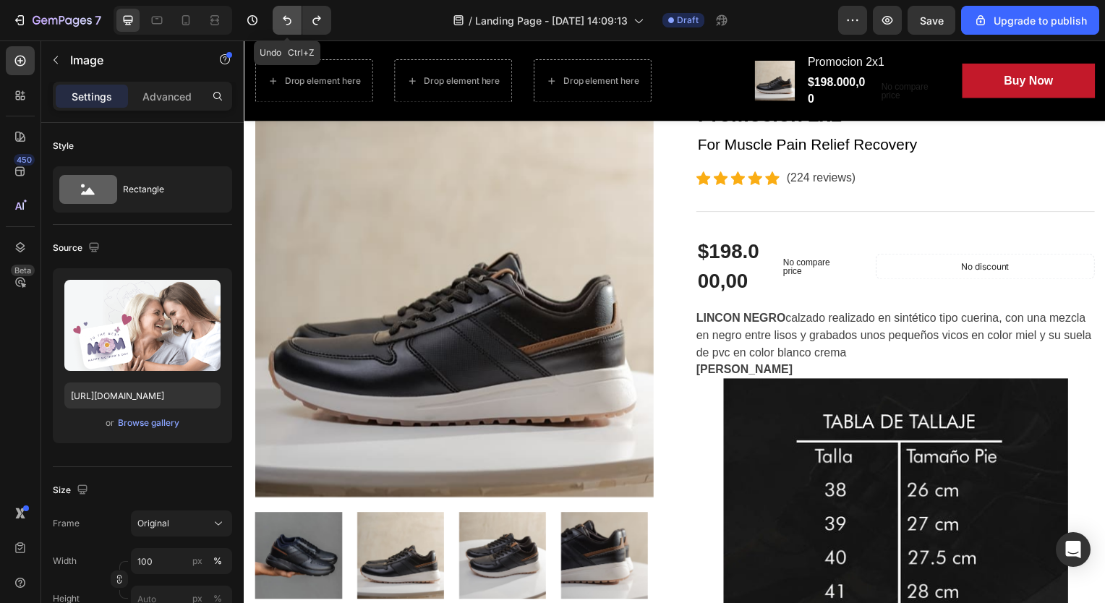
click at [277, 27] on button "Undo/Redo" at bounding box center [287, 20] width 29 height 29
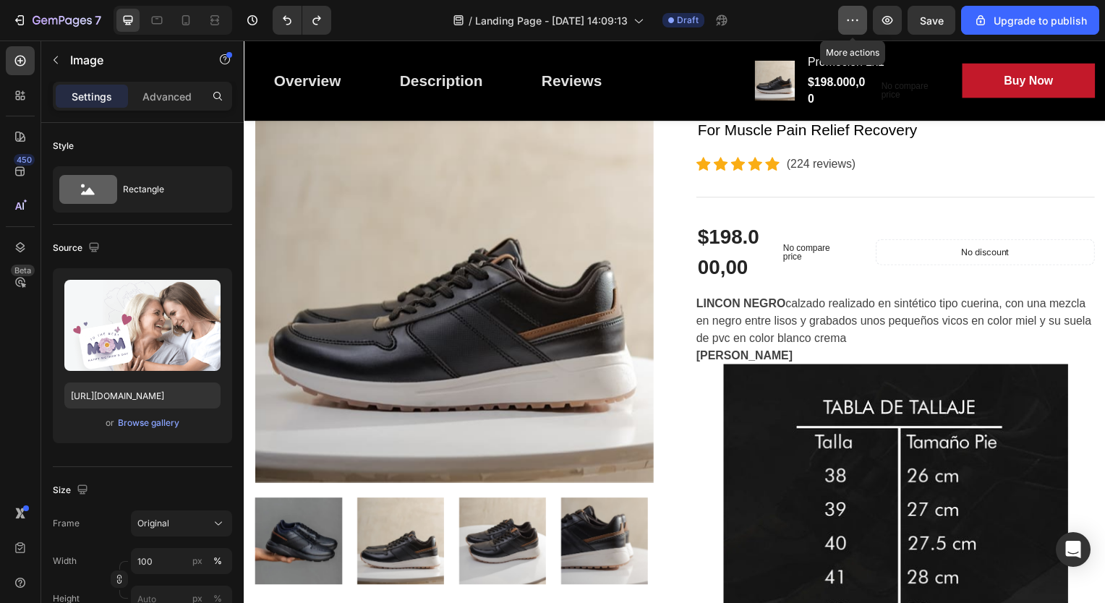
click at [865, 25] on button "button" at bounding box center [852, 20] width 29 height 29
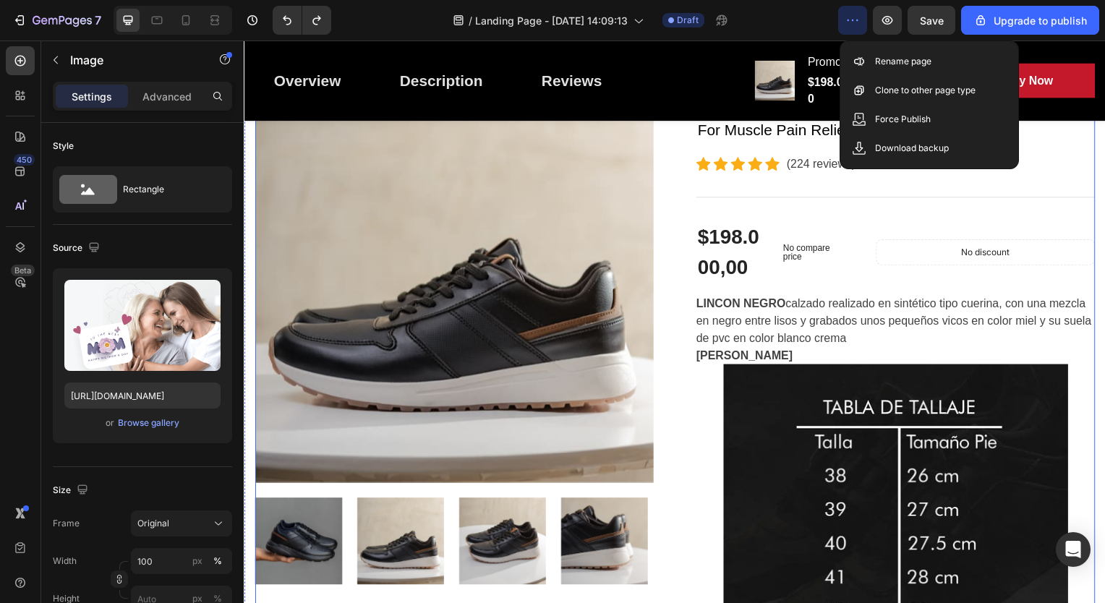
click at [714, 168] on div "Line" at bounding box center [714, 166] width 23 height 13
